Goal: Transaction & Acquisition: Book appointment/travel/reservation

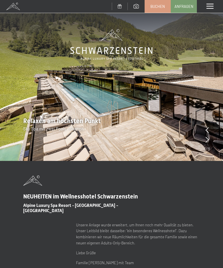
click at [209, 9] on span at bounding box center [210, 6] width 7 height 5
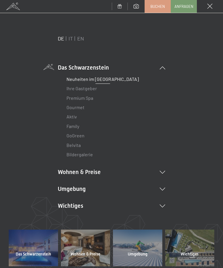
click at [71, 41] on link "IT" at bounding box center [71, 38] width 4 height 6
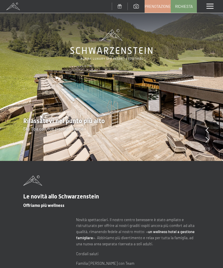
click at [206, 7] on div "Menu" at bounding box center [210, 6] width 26 height 13
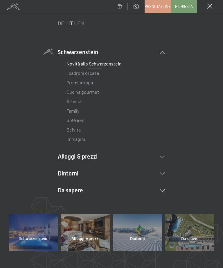
scroll to position [16, 0]
click at [89, 82] on link "Premium spa" at bounding box center [80, 82] width 26 height 6
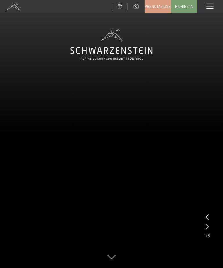
click at [208, 226] on icon at bounding box center [207, 227] width 3 height 6
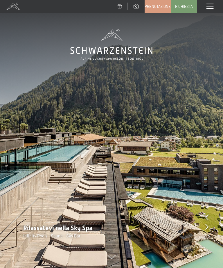
click at [207, 224] on icon at bounding box center [207, 227] width 3 height 6
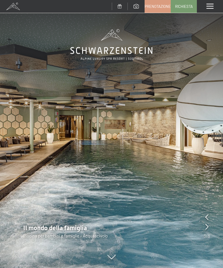
click at [206, 226] on icon at bounding box center [207, 227] width 3 height 6
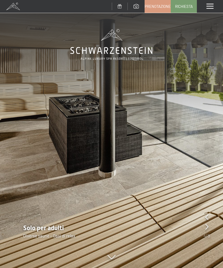
click at [206, 225] on icon at bounding box center [207, 227] width 3 height 6
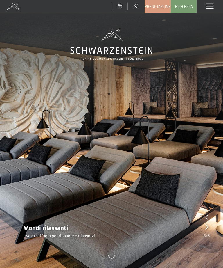
click at [206, 225] on icon at bounding box center [207, 227] width 3 height 6
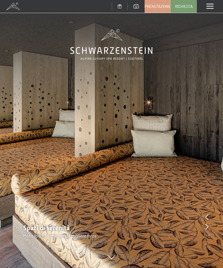
click at [206, 224] on icon at bounding box center [207, 227] width 3 height 6
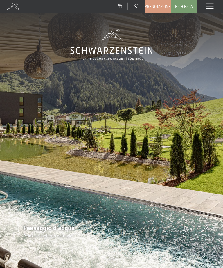
click at [203, 221] on img at bounding box center [111, 134] width 223 height 268
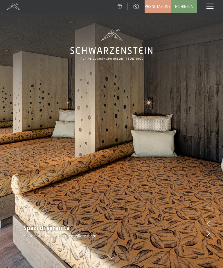
click at [160, 8] on span "Prenotazione" at bounding box center [158, 6] width 26 height 5
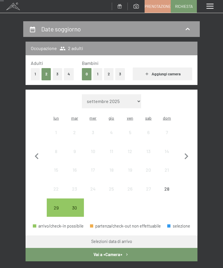
scroll to position [52, 0]
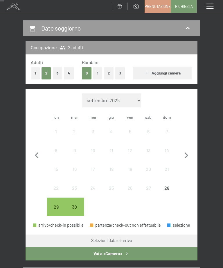
click at [101, 72] on button "1" at bounding box center [97, 73] width 9 height 12
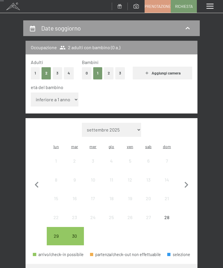
click at [74, 94] on select "inferiore a 1 anno 1 anno 2 anni 3 anni 4 anni 5 anni 6 anni 7 anni 8 anni 9 an…" at bounding box center [55, 99] width 48 height 14
select select "11"
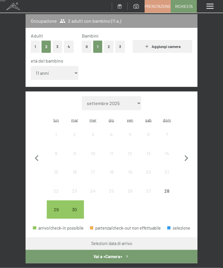
scroll to position [79, 0]
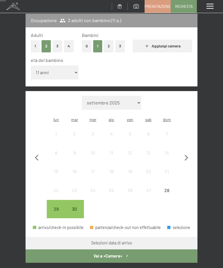
click at [182, 152] on icon "button" at bounding box center [187, 158] width 12 height 12
select select "2025-10-01"
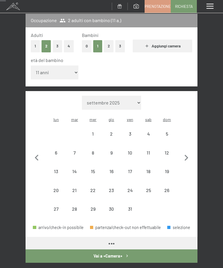
click at [187, 152] on icon "button" at bounding box center [187, 158] width 12 height 12
select select "2025-11-01"
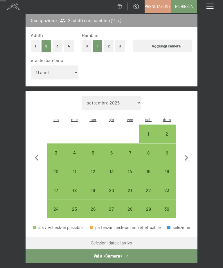
click at [190, 152] on icon "button" at bounding box center [187, 158] width 12 height 12
select select "2025-12-01"
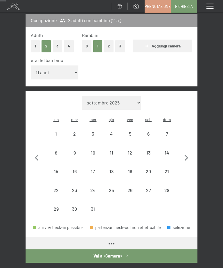
select select "2025-12-01"
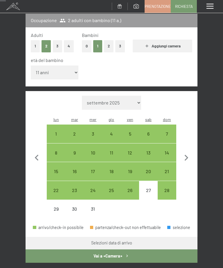
click at [189, 152] on icon "button" at bounding box center [187, 158] width 12 height 12
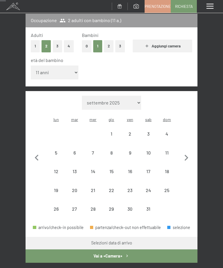
select select "2026-01-01"
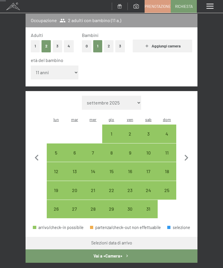
click at [169, 131] on div "4" at bounding box center [166, 139] width 17 height 17
select select "2026-01-01"
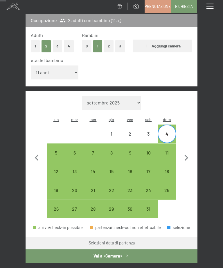
click at [169, 150] on div "11" at bounding box center [166, 158] width 17 height 17
select select "2026-01-01"
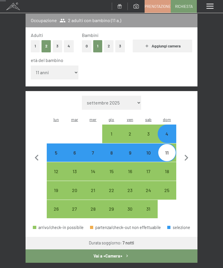
click at [152, 249] on button "Vai a «Camera»" at bounding box center [112, 255] width 172 height 13
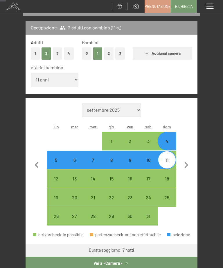
select select "[DATE]"
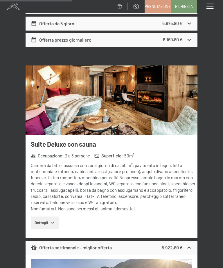
scroll to position [1398, 0]
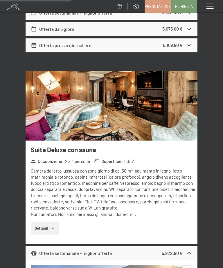
click at [59, 226] on button "Dettagli" at bounding box center [45, 228] width 28 height 13
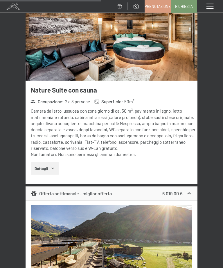
scroll to position [2012, 0]
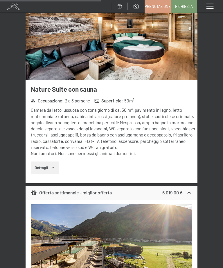
click at [56, 154] on span "Consenso marketing*" at bounding box center [77, 151] width 44 height 6
click at [52, 154] on input "Consenso marketing*" at bounding box center [50, 151] width 6 height 6
checkbox input "false"
click at [50, 168] on button "Dettagli" at bounding box center [45, 167] width 28 height 13
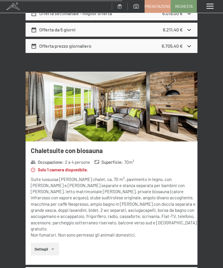
scroll to position [2536, 0]
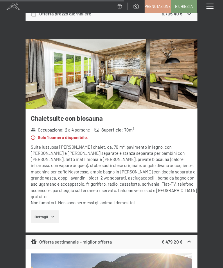
click at [56, 210] on button "Dettagli" at bounding box center [45, 216] width 28 height 13
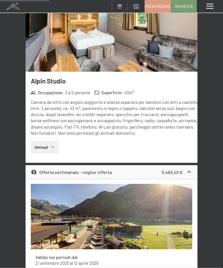
scroll to position [1025, 0]
click at [206, 9] on div "Menu" at bounding box center [210, 6] width 26 height 13
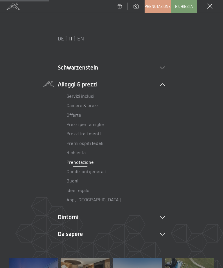
click at [100, 125] on link "Prezzi per famiglie" at bounding box center [86, 124] width 38 height 6
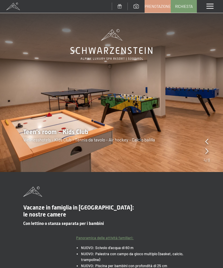
click at [212, 6] on span at bounding box center [210, 6] width 7 height 5
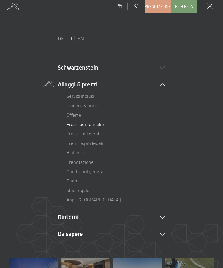
click at [89, 97] on link "Servizi inclusi" at bounding box center [81, 96] width 28 height 6
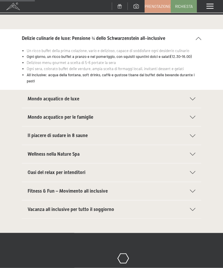
scroll to position [93, 0]
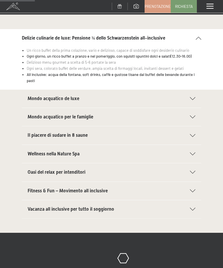
click at [201, 89] on section "Mondo acquatico de luxe Piscina sportiva panoramica da 25 m (30°C) e collegamen…" at bounding box center [112, 98] width 180 height 19
click at [195, 97] on icon at bounding box center [193, 98] width 6 height 3
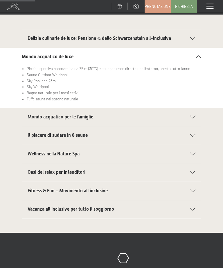
click at [195, 108] on div "Mondo acquatico per le famiglie" at bounding box center [112, 117] width 168 height 18
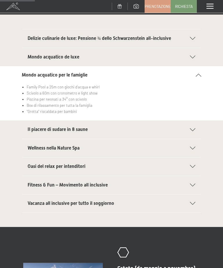
click at [194, 127] on div "Il piacere di sudare in 8 saune" at bounding box center [112, 129] width 168 height 18
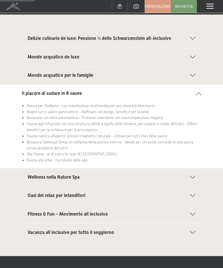
click at [195, 172] on div "Wellness nella Nature Spa" at bounding box center [112, 177] width 168 height 18
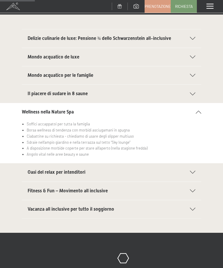
click at [195, 169] on div "Oasi del relax per intenditori" at bounding box center [112, 172] width 168 height 18
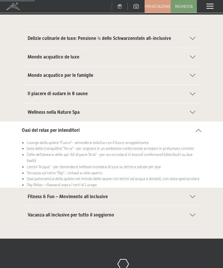
click at [168, 193] on div "Fitness & Fun – Movimento all inclusive" at bounding box center [112, 197] width 168 height 18
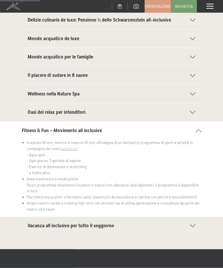
scroll to position [112, 0]
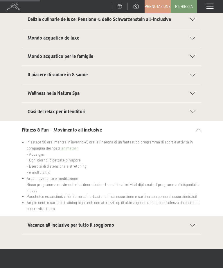
click at [175, 222] on h2 "Vacanza all inclusive per tutto il soggiorno" at bounding box center [106, 225] width 156 height 6
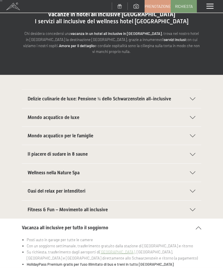
scroll to position [0, 0]
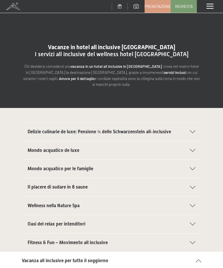
click at [159, 7] on span "Prenotazione" at bounding box center [158, 6] width 26 height 5
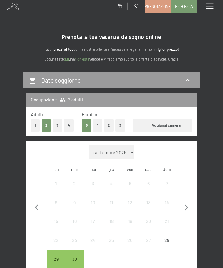
click at [102, 124] on button "1" at bounding box center [97, 125] width 9 height 12
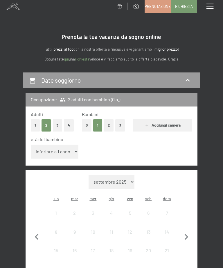
click at [73, 151] on select "inferiore a 1 anno 1 anno 2 anni 3 anni 4 anni 5 anni 6 anni 7 anni 8 anni 9 an…" at bounding box center [55, 152] width 48 height 14
select select "11"
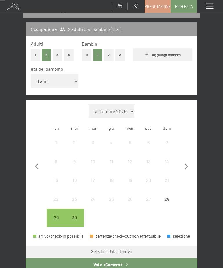
scroll to position [86, 0]
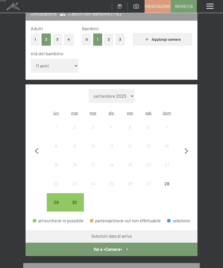
click at [191, 145] on icon "button" at bounding box center [187, 151] width 12 height 12
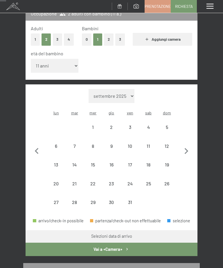
select select "2025-10-01"
click at [189, 145] on icon "button" at bounding box center [187, 151] width 12 height 12
select select "2025-11-01"
click at [189, 145] on icon "button" at bounding box center [187, 151] width 12 height 12
select select "2025-12-01"
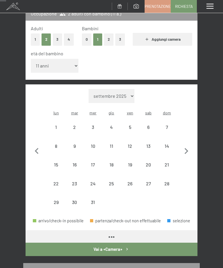
select select "2025-12-01"
click at [191, 145] on icon "button" at bounding box center [187, 151] width 12 height 12
select select "2026-01-01"
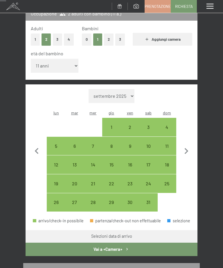
click at [168, 125] on div "4" at bounding box center [166, 133] width 17 height 17
select select "2026-01-01"
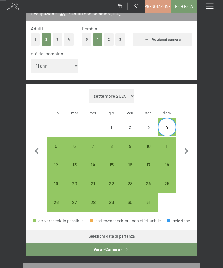
click at [169, 144] on div "11" at bounding box center [166, 152] width 17 height 17
select select "2026-01-01"
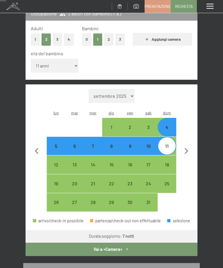
click at [150, 243] on button "Vai a «Camera»" at bounding box center [112, 249] width 172 height 13
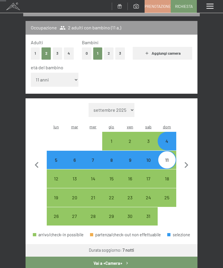
select select "2026-01-01"
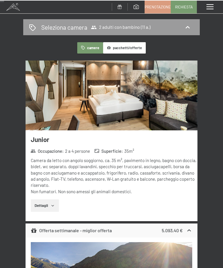
scroll to position [76, 0]
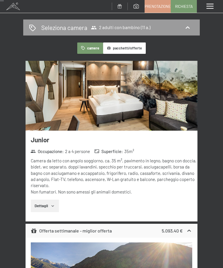
click at [55, 205] on icon "button" at bounding box center [53, 206] width 5 height 5
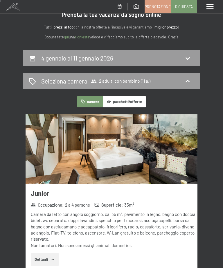
scroll to position [22, 0]
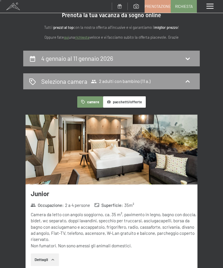
click at [142, 150] on img at bounding box center [112, 150] width 172 height 70
click at [217, 6] on div "Menu" at bounding box center [210, 6] width 26 height 13
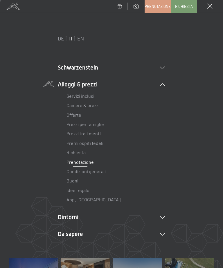
click at [213, 6] on div "Menu" at bounding box center [210, 6] width 26 height 13
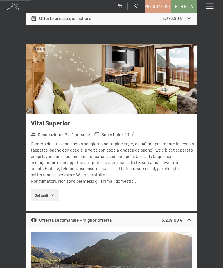
scroll to position [621, 0]
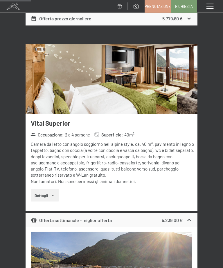
click at [50, 189] on button "Dettagli" at bounding box center [45, 195] width 28 height 13
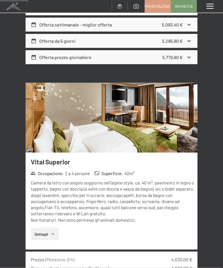
click at [157, 133] on img at bounding box center [112, 118] width 172 height 70
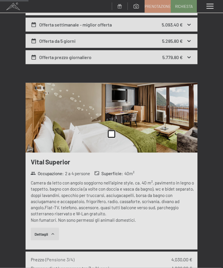
scroll to position [583, 0]
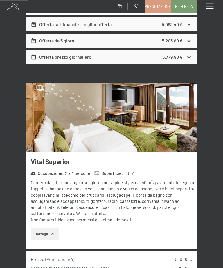
click at [212, 12] on div "Menu" at bounding box center [210, 6] width 26 height 13
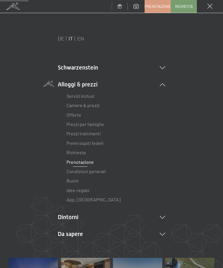
click at [209, 6] on span at bounding box center [210, 6] width 5 height 5
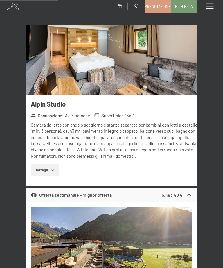
scroll to position [1175, 0]
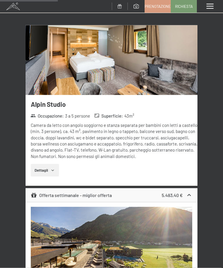
click at [164, 81] on img at bounding box center [112, 60] width 172 height 70
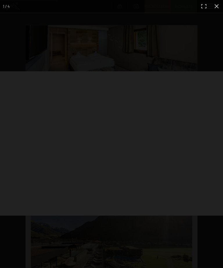
scroll to position [1175, 0]
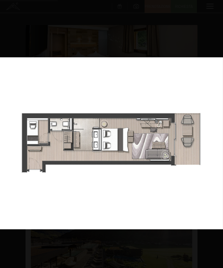
click at [158, 69] on img at bounding box center [111, 143] width 223 height 172
click at [16, 17] on div at bounding box center [111, 134] width 223 height 268
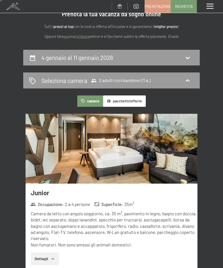
scroll to position [0, 0]
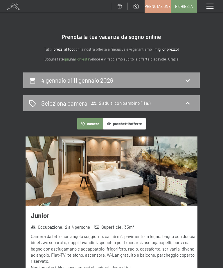
click at [136, 104] on span "2 adulti con bambino (11 a.)" at bounding box center [121, 103] width 60 height 6
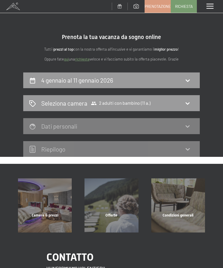
click at [188, 106] on icon at bounding box center [187, 103] width 7 height 7
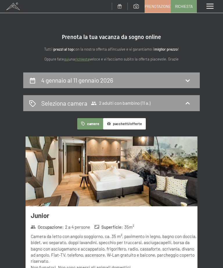
click at [100, 77] on h2 "4 gennaio al 11 gennaio 2026" at bounding box center [77, 79] width 72 height 7
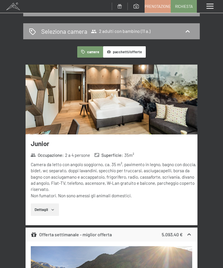
select select "11"
select select "2026-01-01"
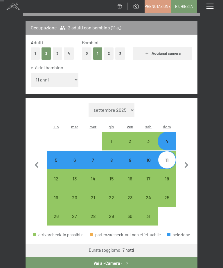
click at [111, 56] on button "2" at bounding box center [109, 53] width 10 height 12
select select "0"
select select "2026-01-01"
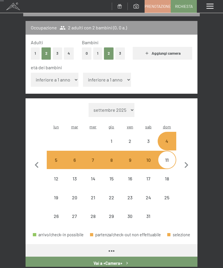
select select "2026-01-01"
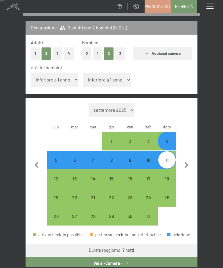
click at [64, 80] on select "inferiore a 1 anno 1 anno 2 anni 3 anni 4 anni 5 anni 6 anni 7 anni 8 anni 9 an…" at bounding box center [55, 80] width 48 height 14
select select "11"
select select "2026-01-01"
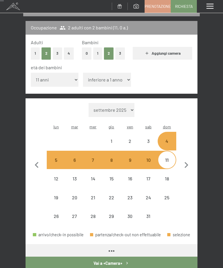
click at [113, 76] on select "inferiore a 1 anno 1 anno 2 anni 3 anni 4 anni 5 anni 6 anni 7 anni 8 anni 9 an…" at bounding box center [107, 80] width 48 height 14
select select "2026-01-01"
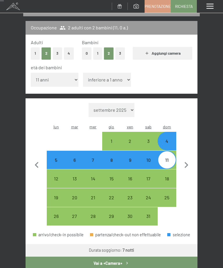
select select "11"
select select "2026-01-01"
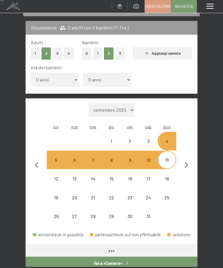
select select "2026-01-01"
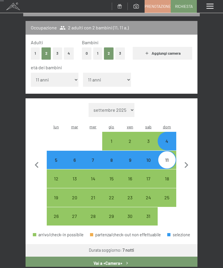
click at [153, 256] on button "Vai a «Camera»" at bounding box center [112, 262] width 172 height 13
select select "2026-01-01"
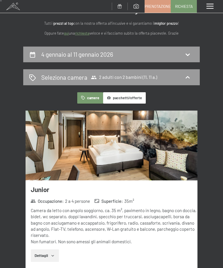
scroll to position [7, 0]
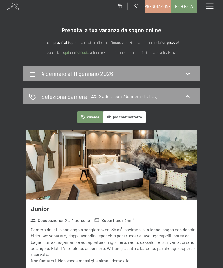
click at [189, 99] on icon at bounding box center [187, 96] width 7 height 7
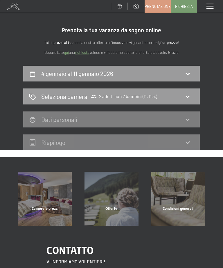
click at [188, 79] on div "4 gennaio al 11 gennaio 2026" at bounding box center [111, 74] width 177 height 16
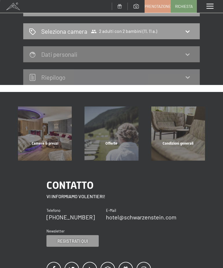
select select "11"
select select "2026-01-01"
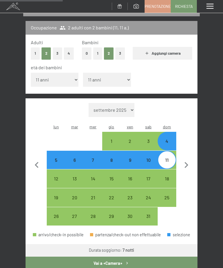
click at [101, 77] on select "inferiore a 1 anno 1 anno 2 anni 3 anni 4 anni 5 anni 6 anni 7 anni 8 anni 9 an…" at bounding box center [107, 80] width 48 height 14
select select "12"
select select "2026-01-01"
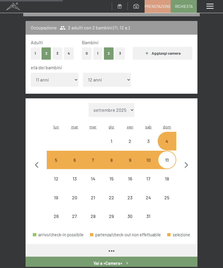
select select "2026-01-01"
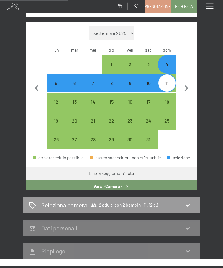
click at [129, 184] on icon "button" at bounding box center [127, 186] width 5 height 5
select select "2026-01-01"
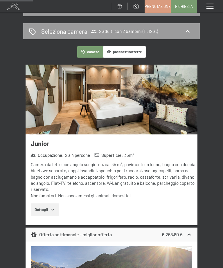
click at [172, 36] on div "Seleziona camera 2 adulti con 2 bambini (11, 12 a.)" at bounding box center [111, 31] width 177 height 16
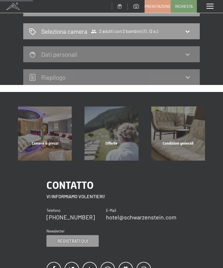
click at [177, 30] on div "Seleziona camera 2 adulti con 2 bambini (11, 12 a.)" at bounding box center [111, 31] width 165 height 8
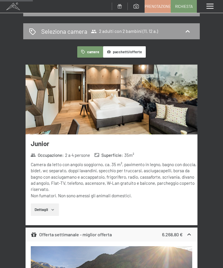
click at [173, 34] on div "Seleziona camera 2 adulti con 2 bambini (11, 12 a.)" at bounding box center [111, 31] width 165 height 8
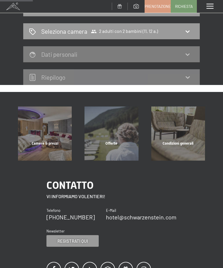
click at [155, 33] on span "2 adulti con 2 bambini (11, 12 a.)" at bounding box center [124, 31] width 67 height 6
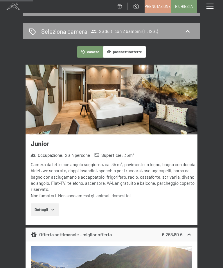
click at [54, 210] on icon "button" at bounding box center [53, 209] width 5 height 5
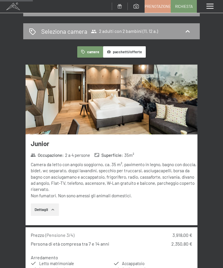
click at [189, 36] on div "Seleziona camera 2 adulti con 2 bambini (11, 12 a.)" at bounding box center [111, 31] width 177 height 16
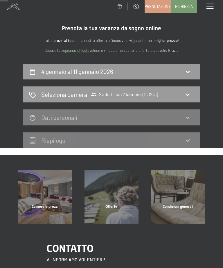
click at [168, 68] on div "4 gennaio al 11 gennaio 2026" at bounding box center [111, 71] width 165 height 8
select select "11"
select select "12"
select select "2026-01-01"
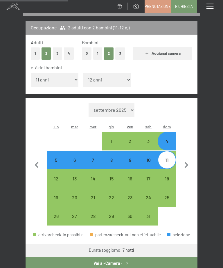
click at [151, 256] on button "Vai a «Camera»" at bounding box center [112, 262] width 172 height 13
select select "2026-01-01"
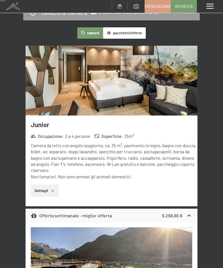
scroll to position [90, 0]
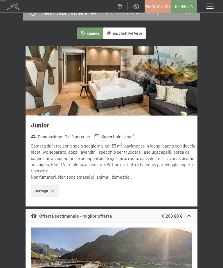
click at [210, 7] on span at bounding box center [210, 6] width 7 height 5
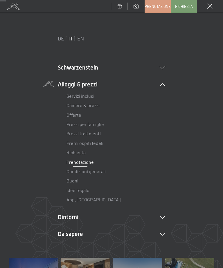
click at [79, 216] on li "Dintorni Aurina Ski & Winter Sci Scuola di sci Trekking in estate Escursioni Bi…" at bounding box center [112, 217] width 108 height 8
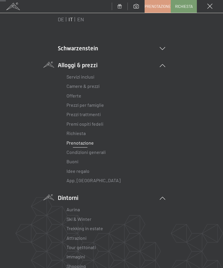
scroll to position [19, 0]
click at [86, 220] on link "Ski & Winter" at bounding box center [79, 219] width 25 height 6
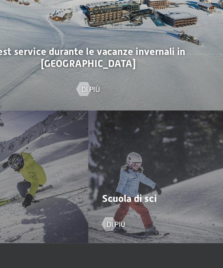
scroll to position [420, 0]
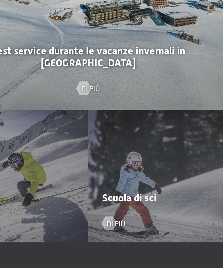
click at [120, 208] on span "Scuola di sci" at bounding box center [137, 211] width 35 height 7
click at [112, 156] on div "Scuola di sci Di più" at bounding box center [168, 198] width 112 height 84
click at [120, 208] on span "Scuola di sci" at bounding box center [137, 211] width 35 height 7
click at [122, 223] on div at bounding box center [124, 227] width 5 height 9
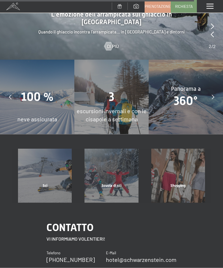
scroll to position [1240, 0]
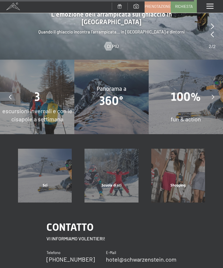
click at [123, 183] on div "Scuola di sci" at bounding box center [111, 193] width 67 height 20
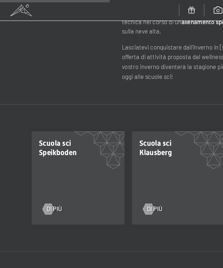
scroll to position [247, 0]
click at [30, 127] on div at bounding box center [30, 130] width 4 height 7
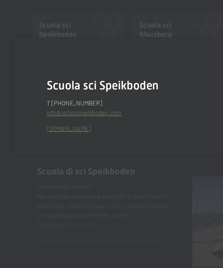
click at [57, 152] on link "[DOMAIN_NAME]" at bounding box center [43, 154] width 28 height 5
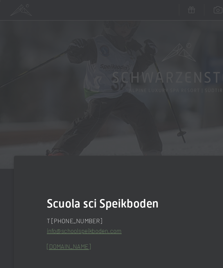
scroll to position [0, 0]
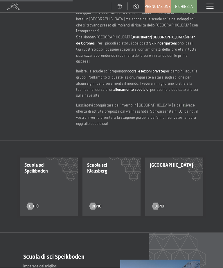
scroll to position [225, 0]
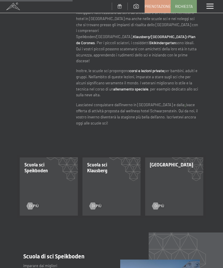
click at [98, 203] on span "Di più" at bounding box center [97, 205] width 10 height 5
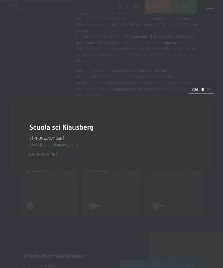
click at [44, 156] on link "[DOMAIN_NAME]" at bounding box center [43, 154] width 28 height 5
click at [204, 95] on div at bounding box center [111, 134] width 223 height 268
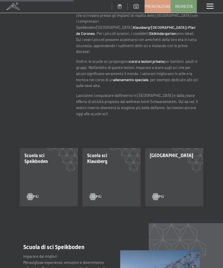
click at [204, 100] on div "Noleggio sci all'Hotel Schwarzenstein Scuole sci e noleggio sci per un [PERSON_…" at bounding box center [111, 29] width 223 height 176
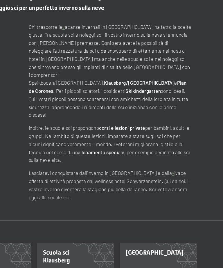
scroll to position [176, 0]
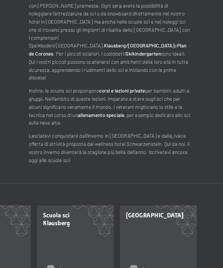
click at [92, 252] on span "Di più" at bounding box center [97, 254] width 10 height 5
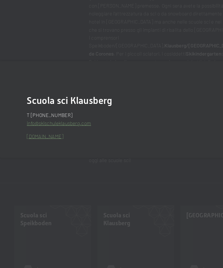
click at [57, 152] on link "[DOMAIN_NAME]" at bounding box center [43, 154] width 28 height 5
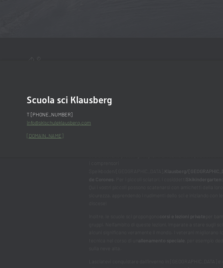
scroll to position [96, 0]
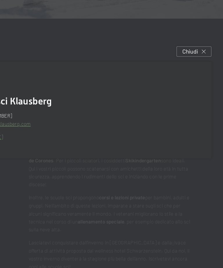
click at [188, 86] on div "Chiudi" at bounding box center [201, 90] width 26 height 8
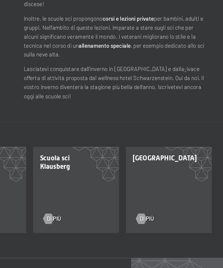
scroll to position [214, 0]
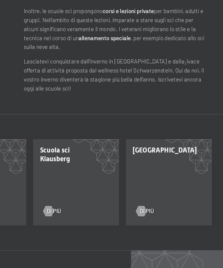
click at [91, 213] on div at bounding box center [93, 216] width 4 height 7
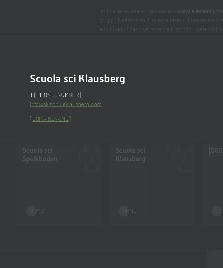
click at [57, 152] on link "[DOMAIN_NAME]" at bounding box center [43, 154] width 28 height 5
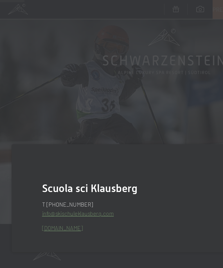
scroll to position [0, 0]
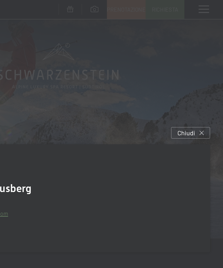
click at [129, 106] on div "Scuola sci Klausberg T [PHONE_NUMBER] info@ no-spam. skischuleklausberg. no-spa…" at bounding box center [111, 134] width 223 height 90
click at [188, 94] on div "Chiudi" at bounding box center [201, 90] width 26 height 8
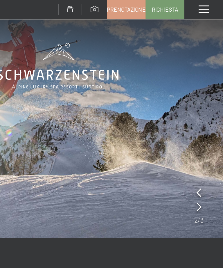
click at [207, 5] on span at bounding box center [210, 6] width 7 height 5
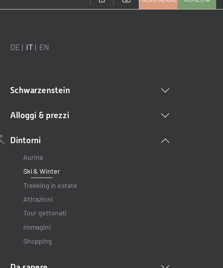
click at [67, 119] on link "Ski & Winter" at bounding box center [79, 122] width 25 height 6
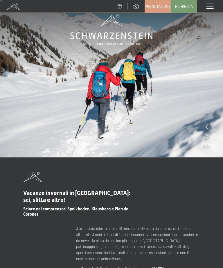
scroll to position [15, 0]
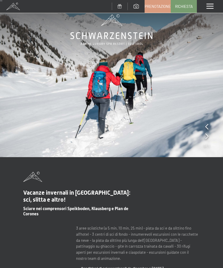
click at [213, 4] on span at bounding box center [210, 6] width 7 height 5
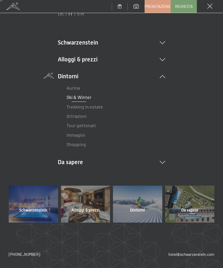
scroll to position [25, 0]
click at [187, 197] on div at bounding box center [189, 204] width 49 height 37
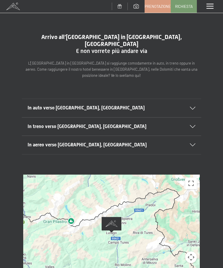
click at [212, 5] on span at bounding box center [210, 6] width 7 height 5
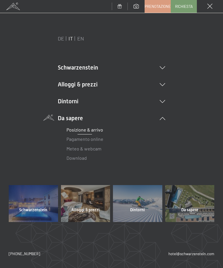
click at [164, 85] on icon at bounding box center [163, 84] width 6 height 3
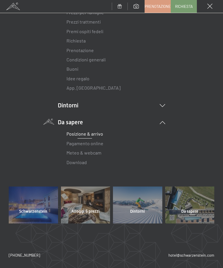
scroll to position [111, 0]
click at [32, 214] on div at bounding box center [33, 205] width 49 height 37
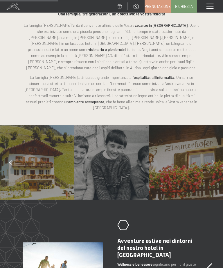
click at [215, 155] on div at bounding box center [213, 162] width 15 height 15
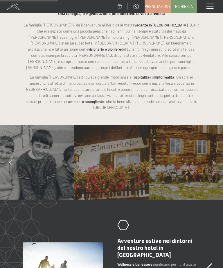
click at [212, 160] on icon at bounding box center [213, 162] width 3 height 5
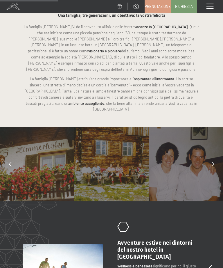
click at [193, 169] on div at bounding box center [186, 164] width 74 height 74
click at [212, 162] on icon at bounding box center [213, 164] width 3 height 5
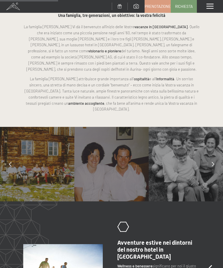
click at [211, 157] on div at bounding box center [213, 164] width 15 height 15
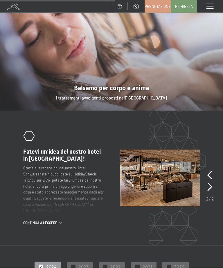
scroll to position [724, 0]
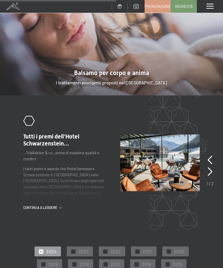
click at [208, 167] on icon at bounding box center [210, 171] width 5 height 9
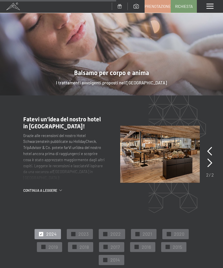
click at [208, 157] on div at bounding box center [210, 163] width 5 height 12
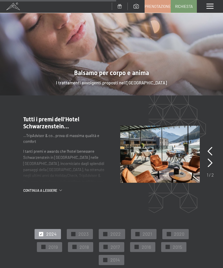
click at [207, 145] on div "1 / 2" at bounding box center [210, 161] width 7 height 33
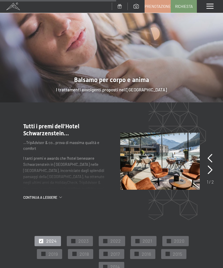
click at [206, 140] on section "slide 1 of 2 .st0{fill:none;stroke:#FFFFFF;stroke-width:2;stroke-linecap:round;…" at bounding box center [111, 161] width 223 height 118
click at [210, 165] on icon at bounding box center [210, 169] width 5 height 9
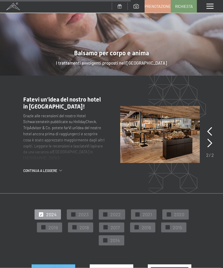
scroll to position [570, 0]
